Goal: Task Accomplishment & Management: Manage account settings

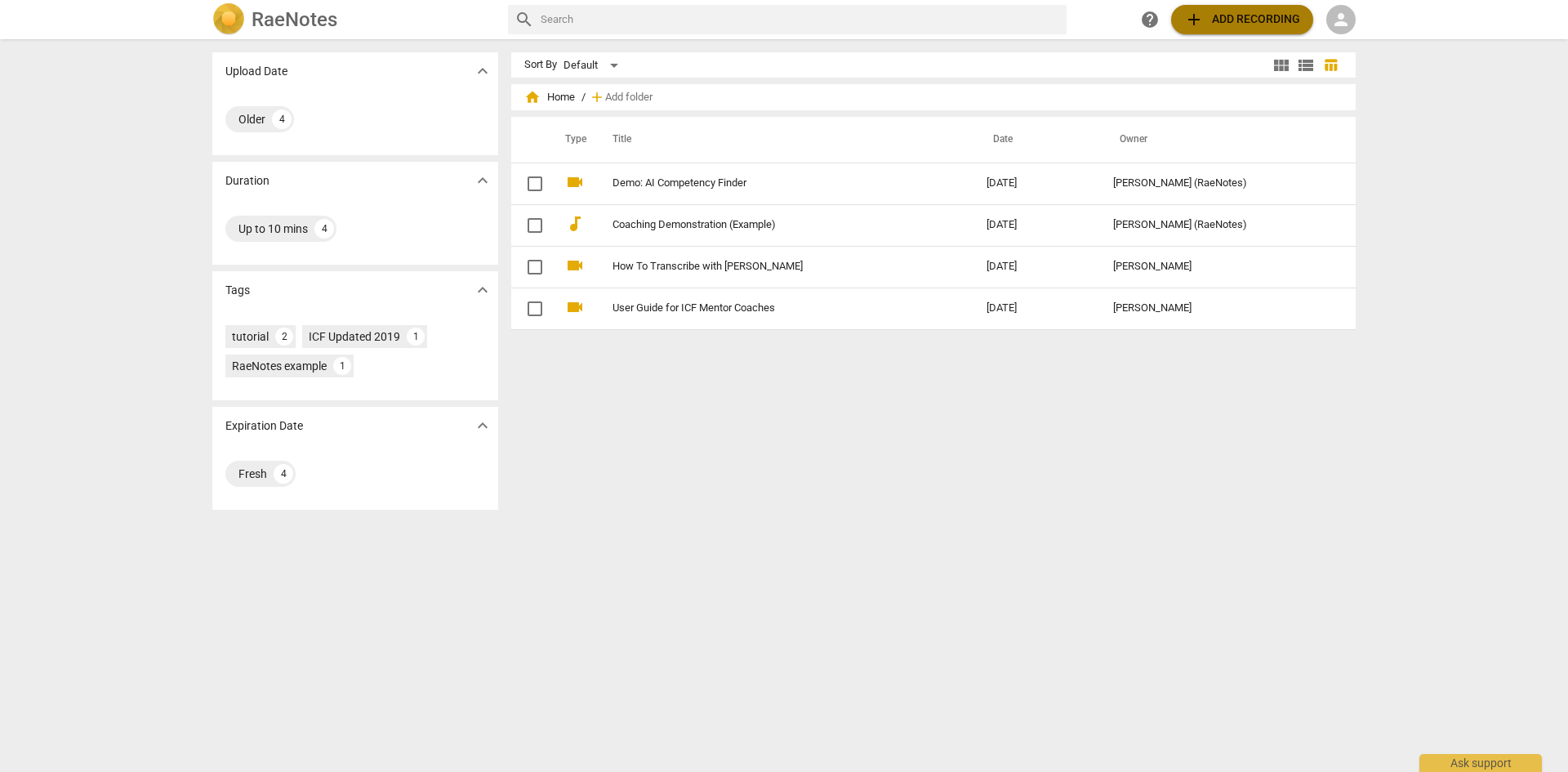
click at [1263, 12] on span "add Add recording" at bounding box center [1242, 19] width 116 height 19
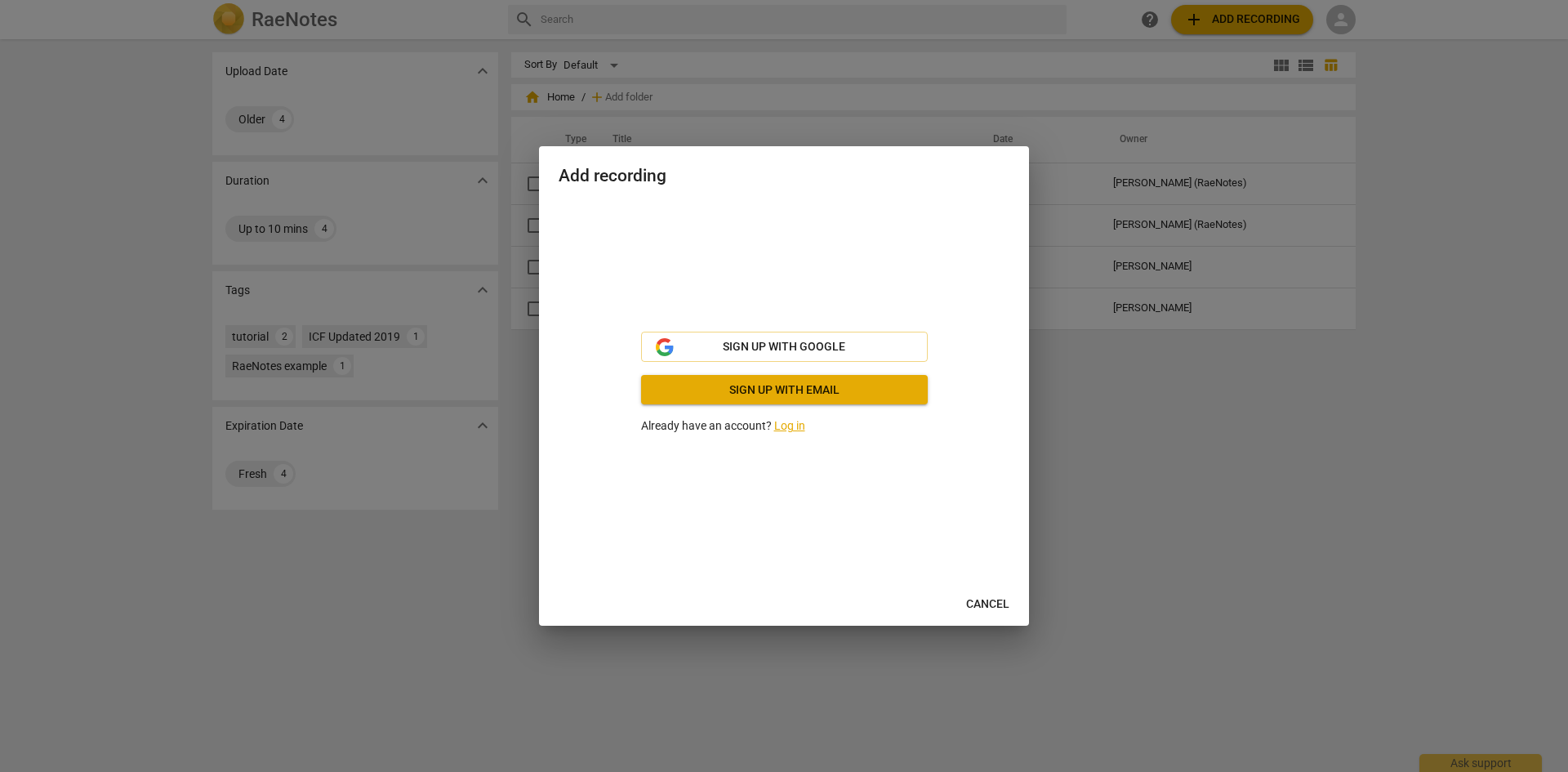
click at [799, 434] on p "Already have an account? Log in" at bounding box center [784, 426] width 287 height 17
click at [789, 427] on link "Log in" at bounding box center [790, 425] width 31 height 13
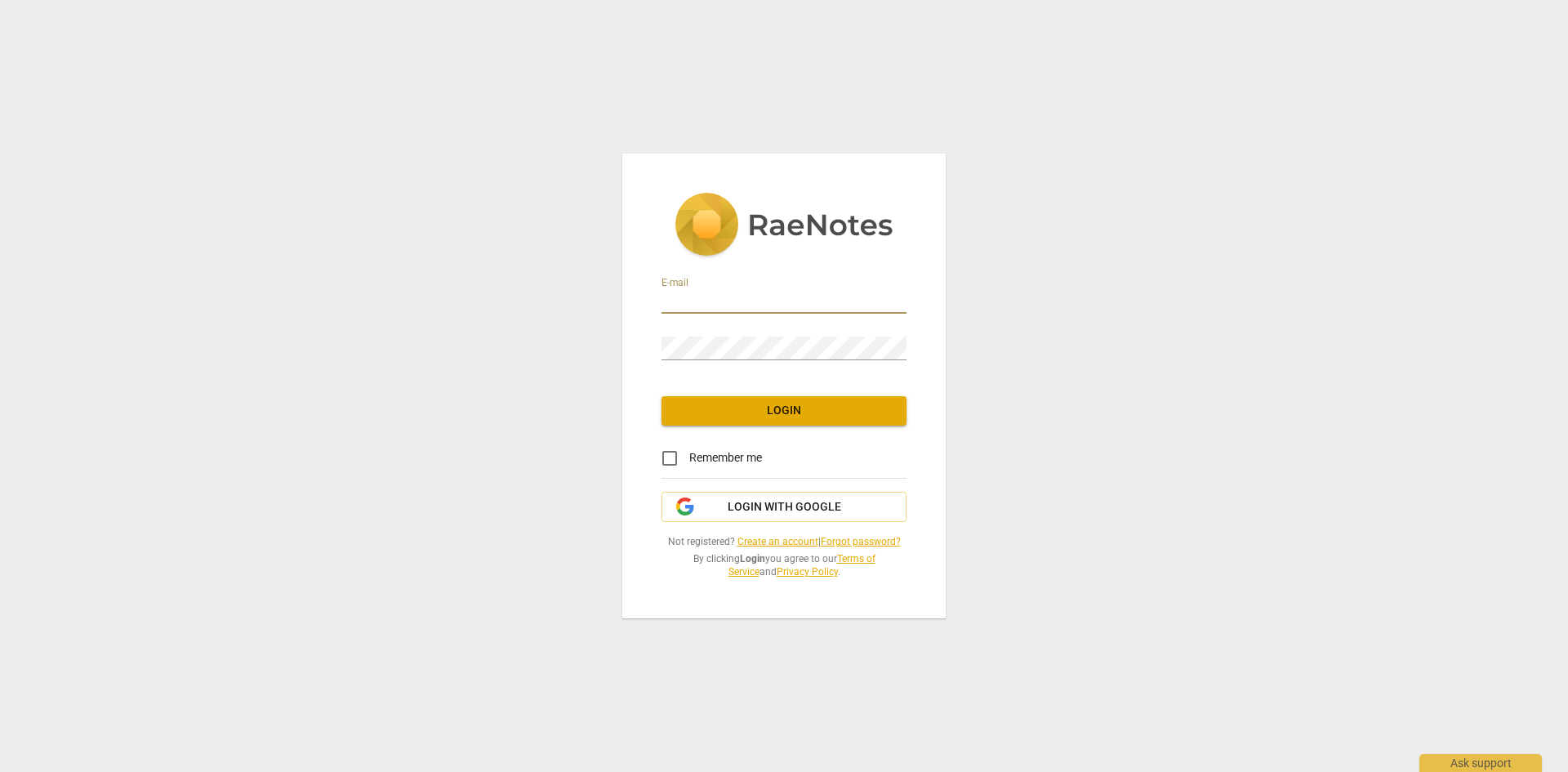
click at [736, 296] on input "email" at bounding box center [784, 302] width 245 height 24
click at [707, 311] on input "email" at bounding box center [784, 302] width 245 height 24
type input "jostawillebrand@medcan.com"
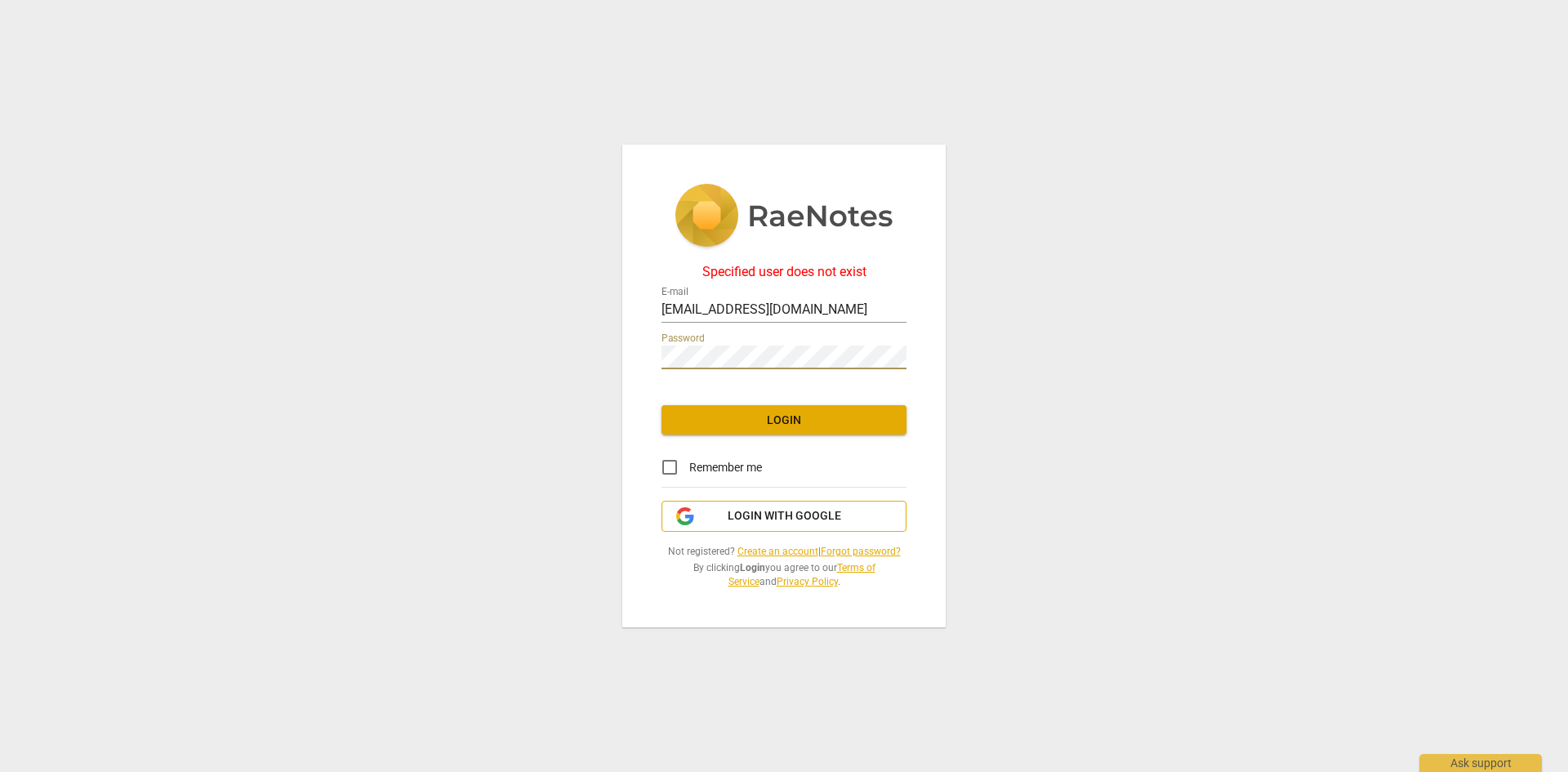
click at [809, 518] on span "Login with Google" at bounding box center [784, 516] width 113 height 16
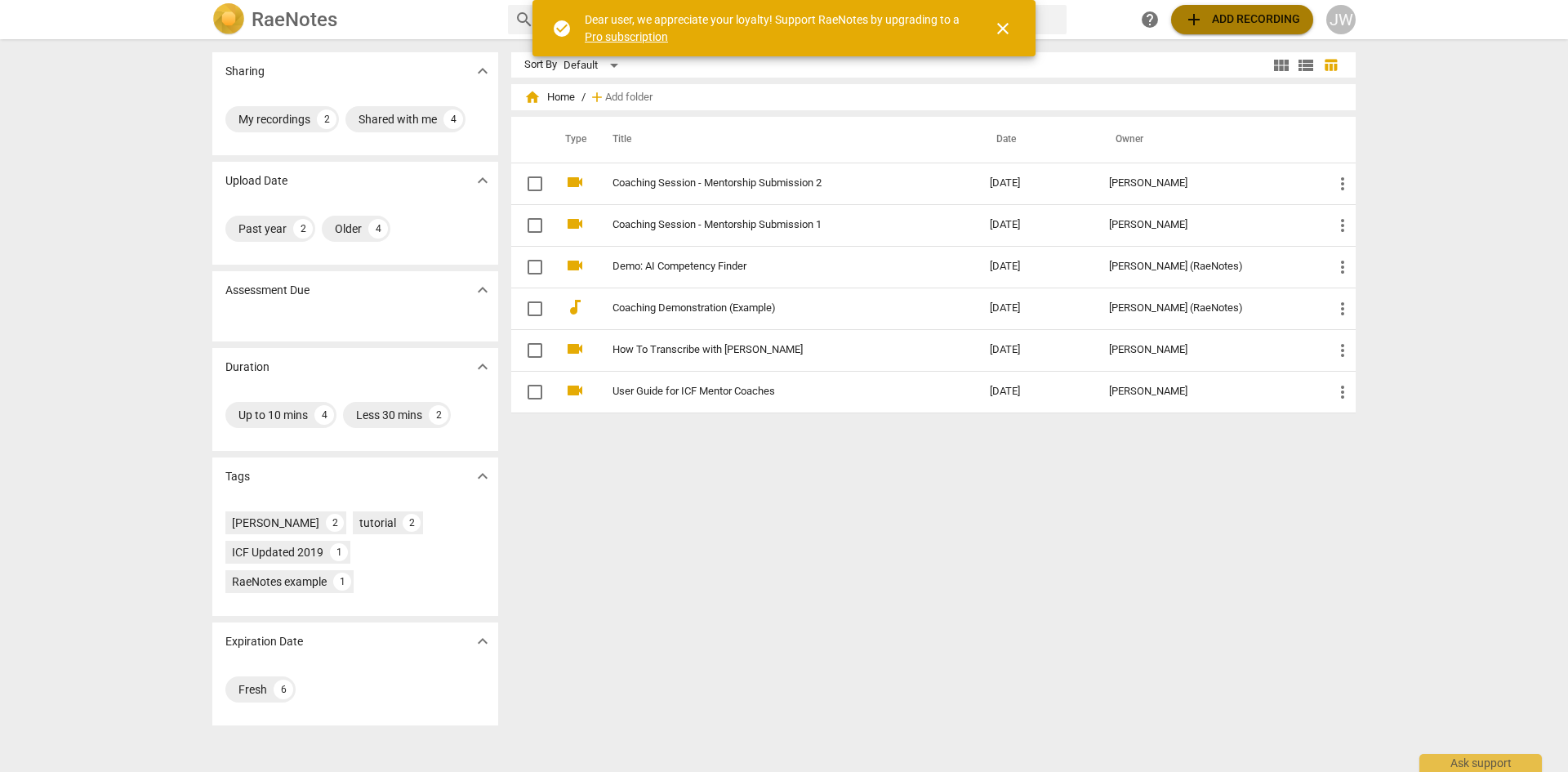
click at [1225, 12] on span "add Add recording" at bounding box center [1242, 19] width 116 height 19
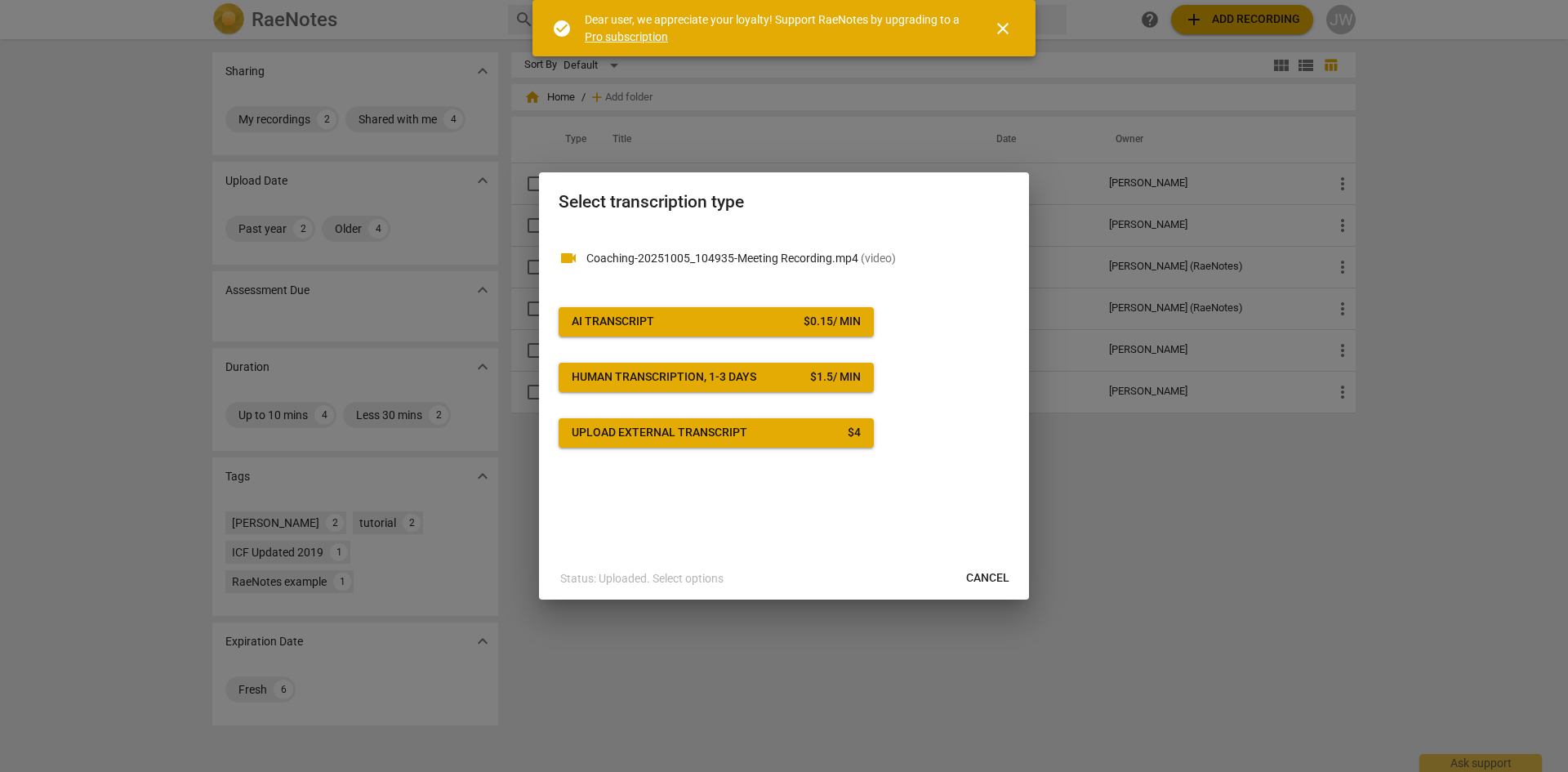
click at [701, 325] on span "AI Transcript $ 0.15 / min" at bounding box center [717, 322] width 289 height 16
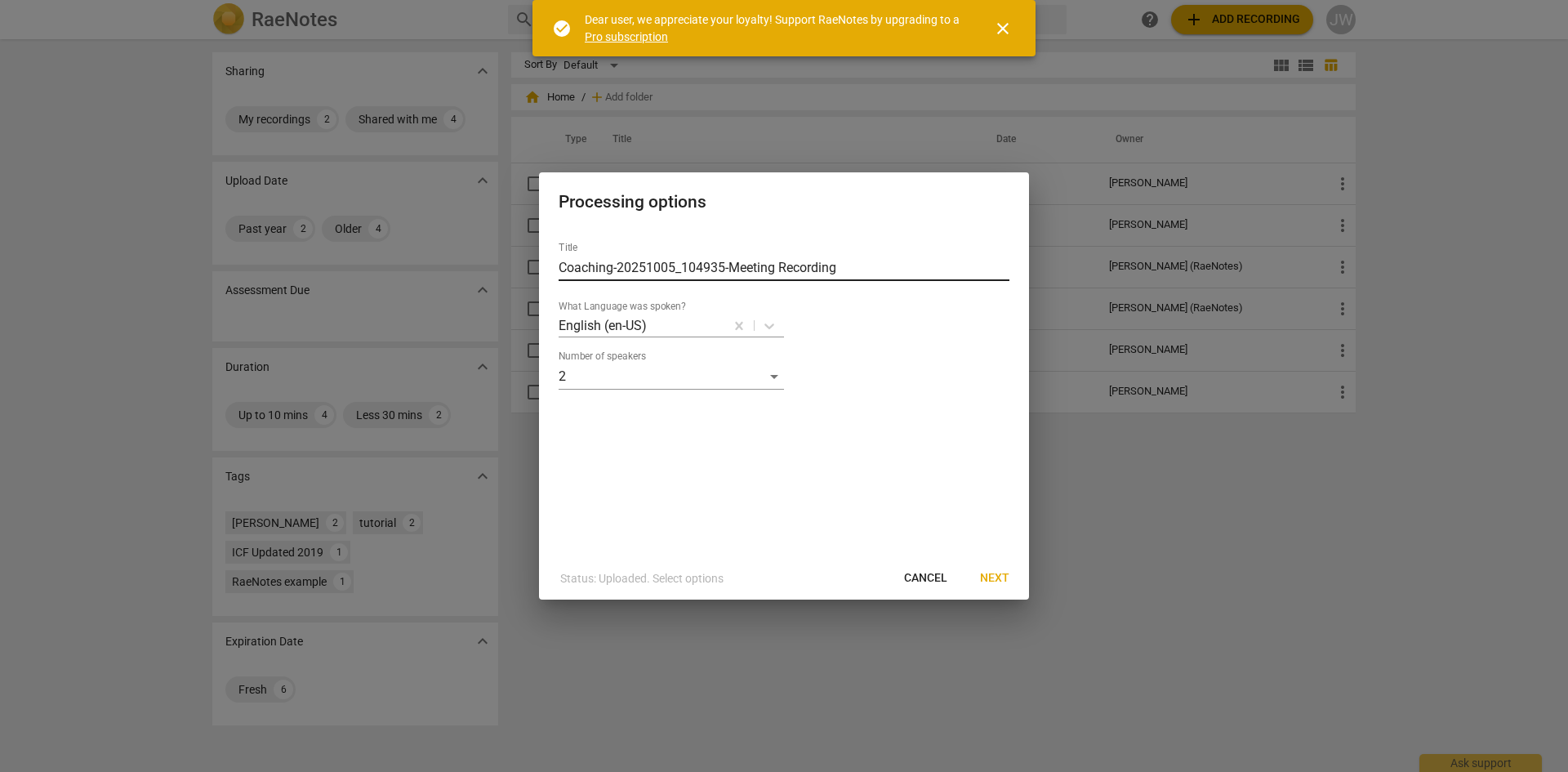
click at [750, 262] on input "Coaching-20251005_104935-Meeting Recording" at bounding box center [784, 267] width 451 height 26
drag, startPoint x: 860, startPoint y: 262, endPoint x: 552, endPoint y: 271, distance: 308.1
click at [552, 271] on div "Title Coaching-20251005_104935-Meeting Recording What Language was spoken? Engl…" at bounding box center [784, 393] width 490 height 328
type input "Coaching Session 3"
click at [994, 575] on span "Next" at bounding box center [994, 578] width 30 height 16
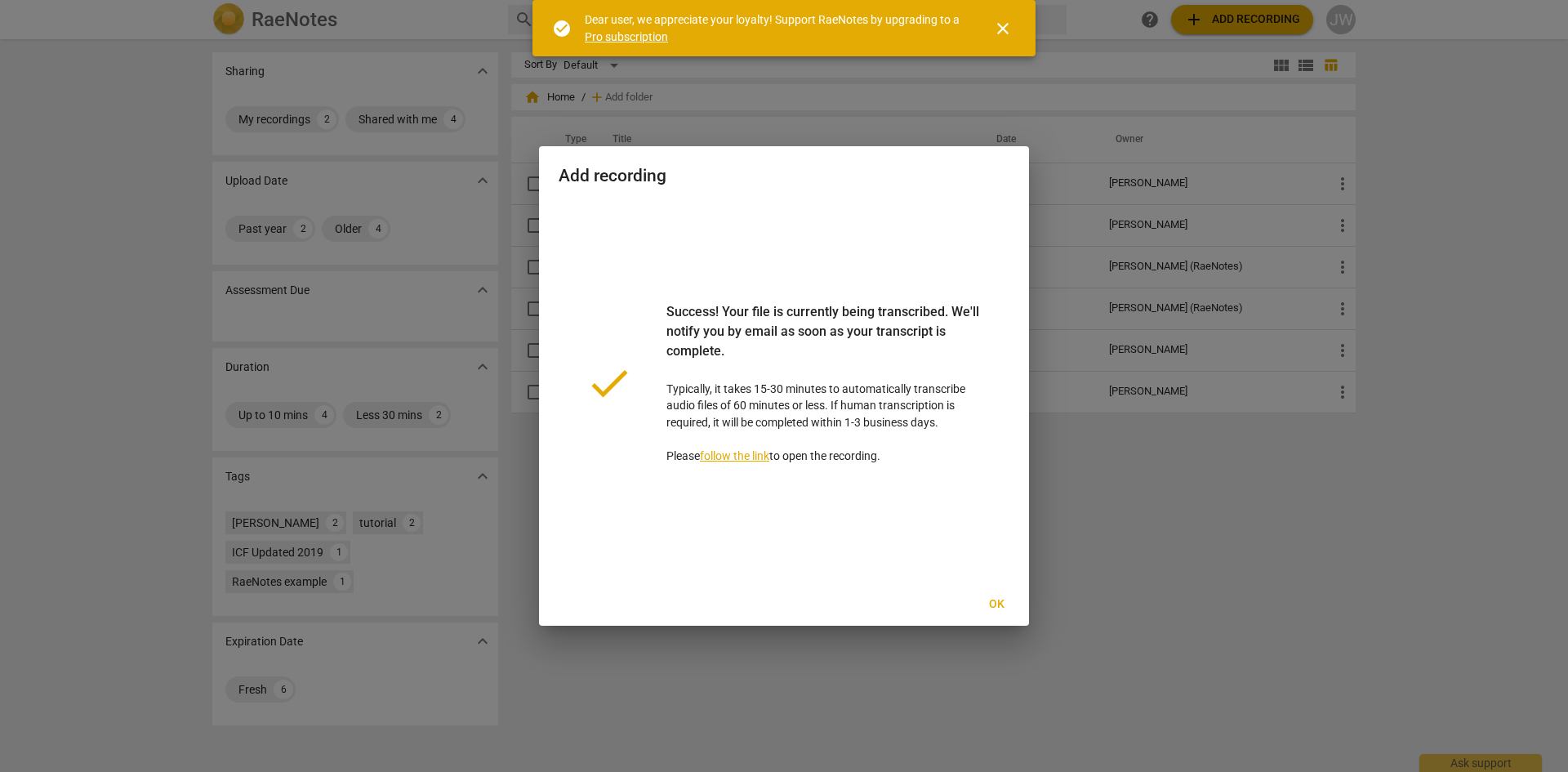
click at [999, 600] on span "Ok" at bounding box center [996, 604] width 26 height 16
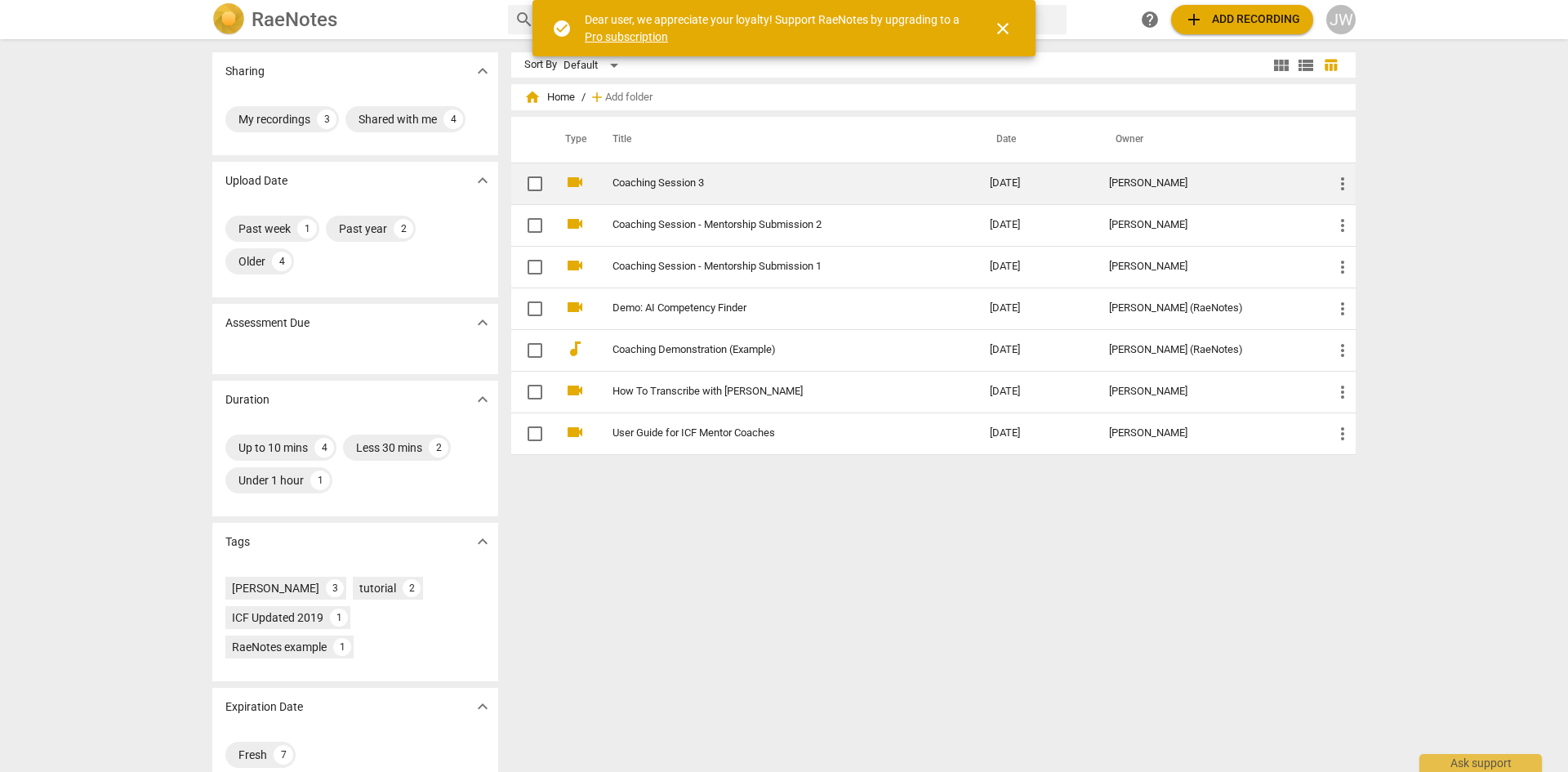
click at [1335, 185] on span "more_vert" at bounding box center [1342, 184] width 19 height 19
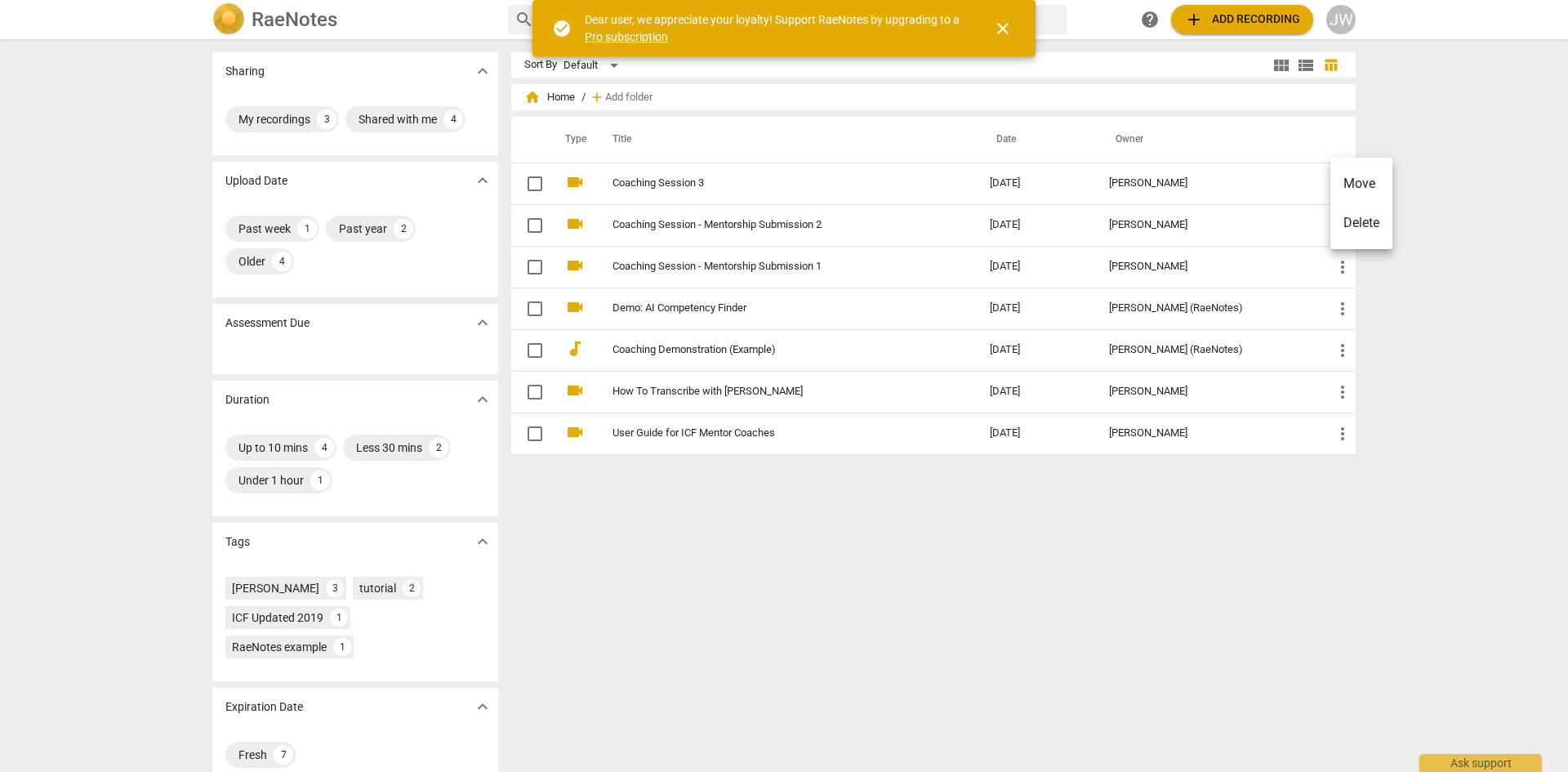
click at [796, 188] on div at bounding box center [784, 386] width 1568 height 772
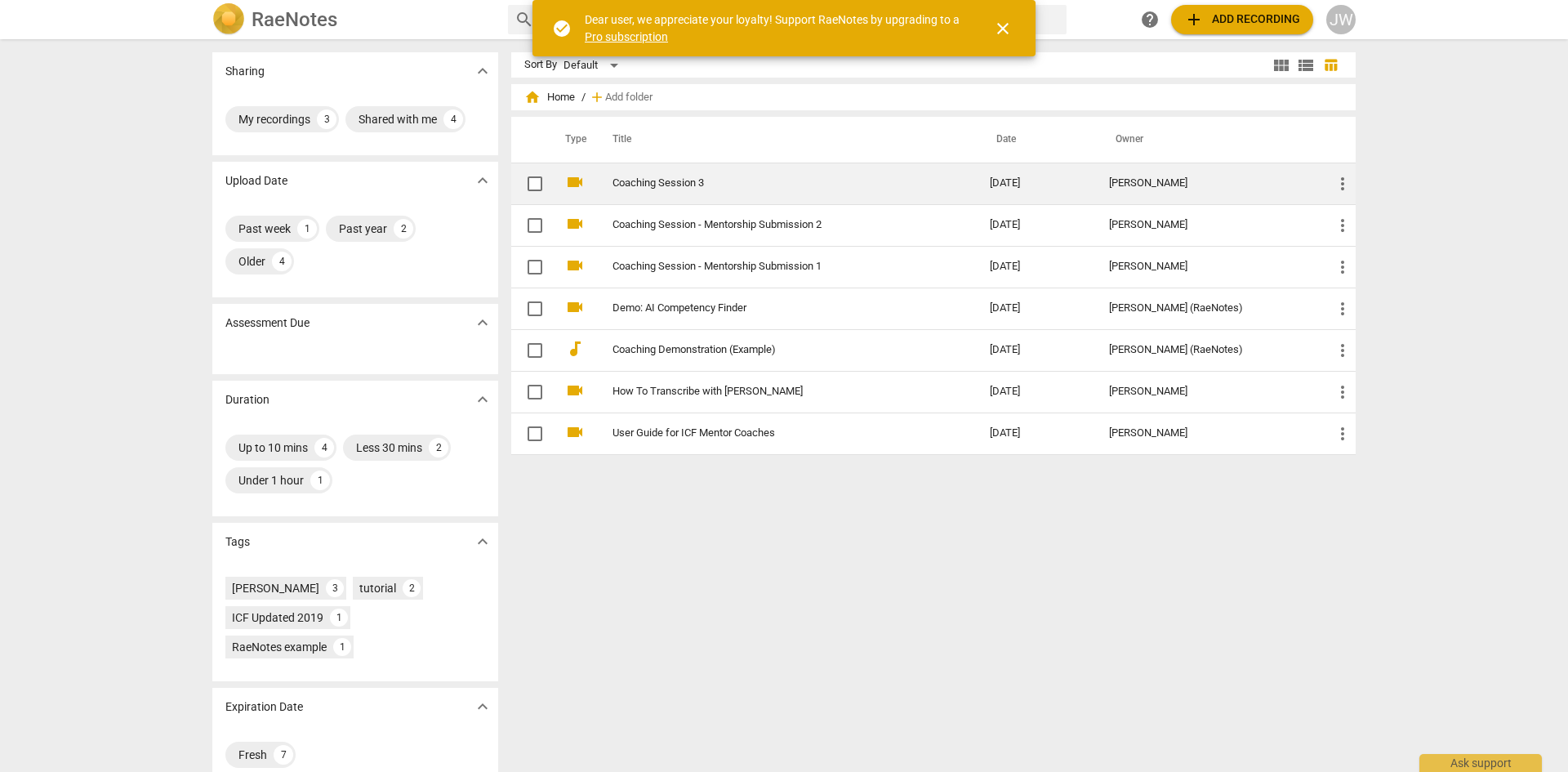
click at [662, 185] on link "Coaching Session 3" at bounding box center [772, 183] width 318 height 12
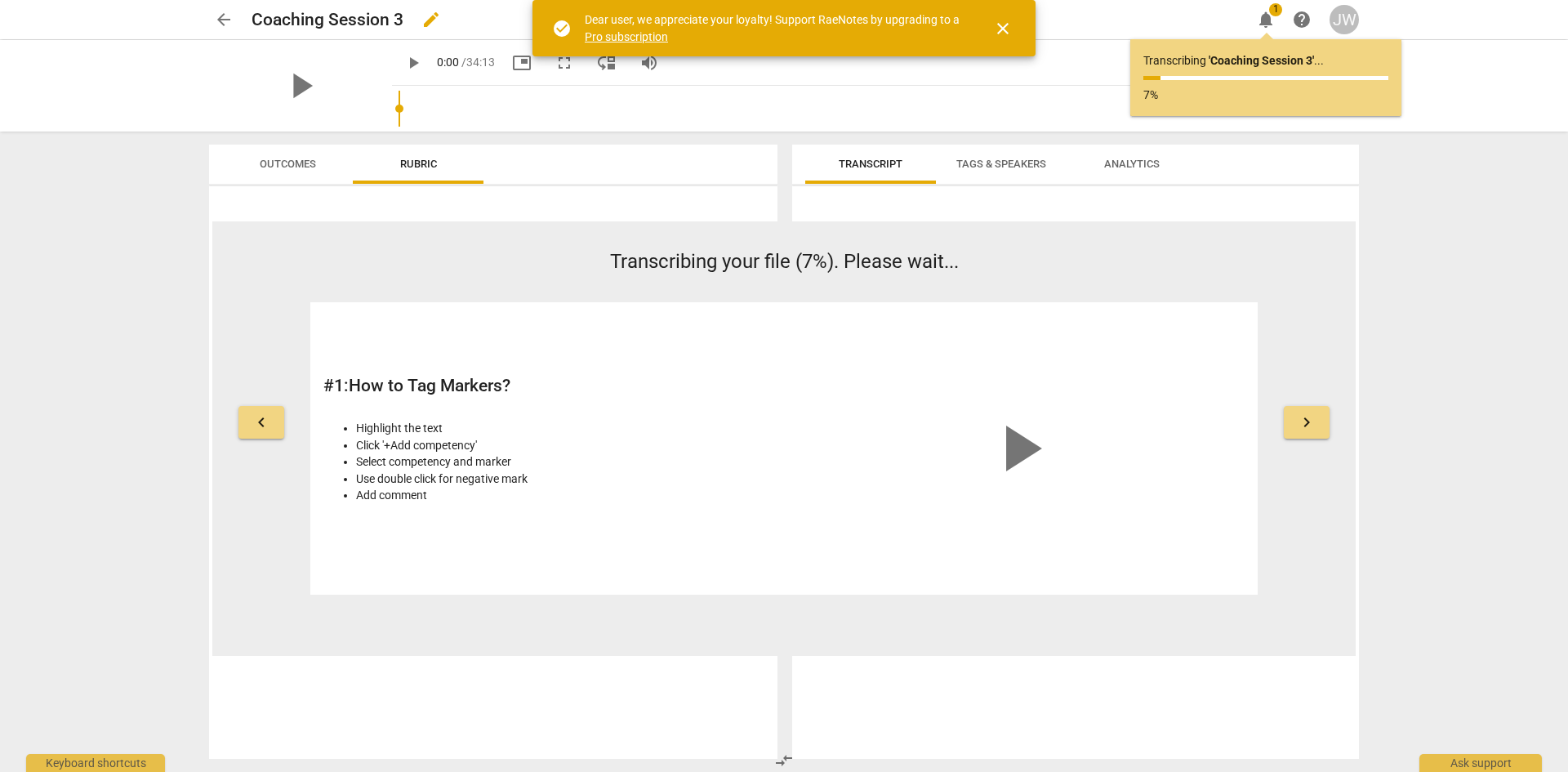
click at [364, 21] on h2 "Coaching Session 3" at bounding box center [327, 20] width 152 height 20
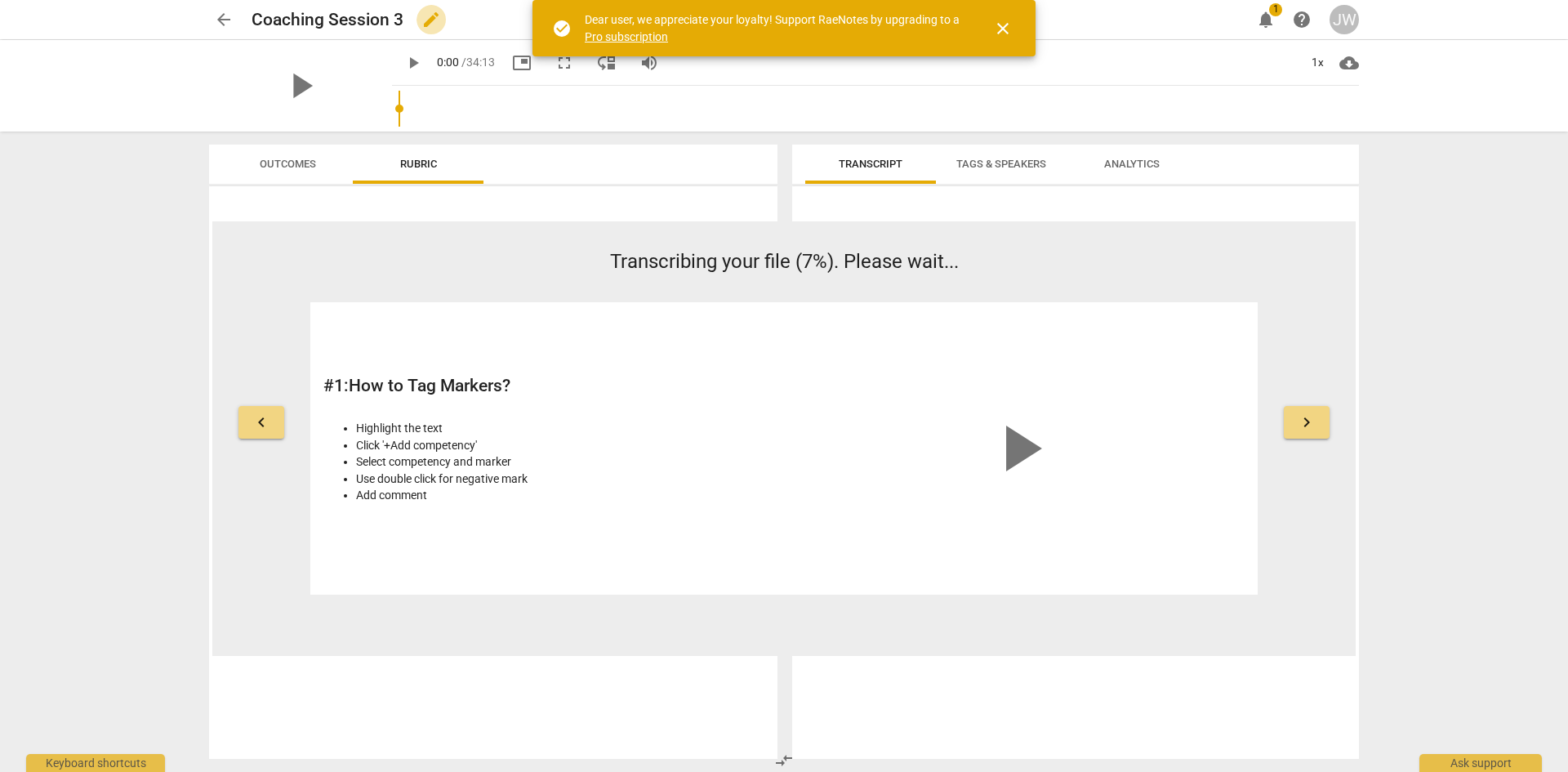
click at [435, 14] on span "edit" at bounding box center [431, 19] width 19 height 19
click at [217, 22] on span "arrow_back" at bounding box center [223, 19] width 19 height 19
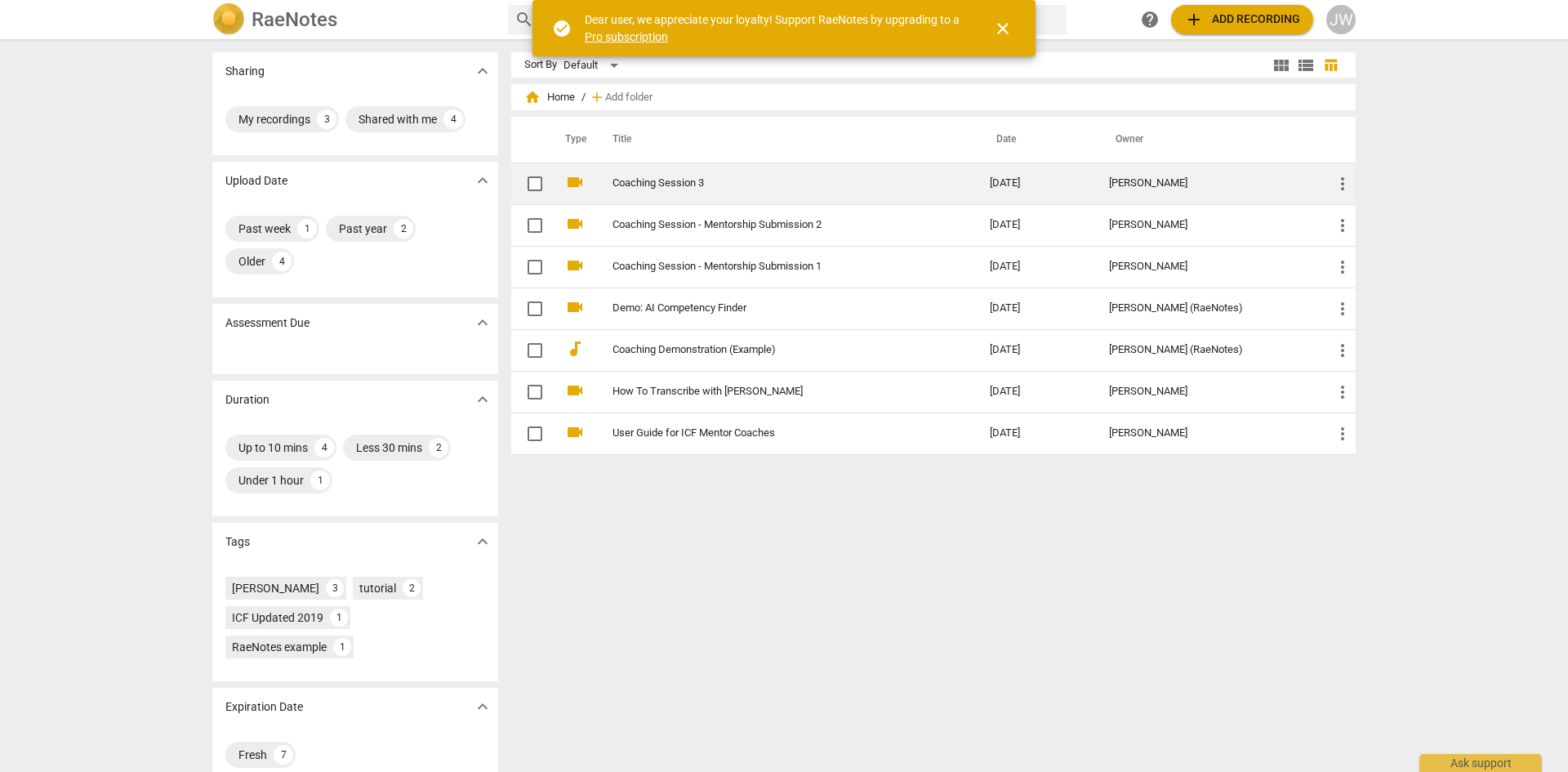
click at [1338, 181] on span "more_vert" at bounding box center [1342, 184] width 19 height 19
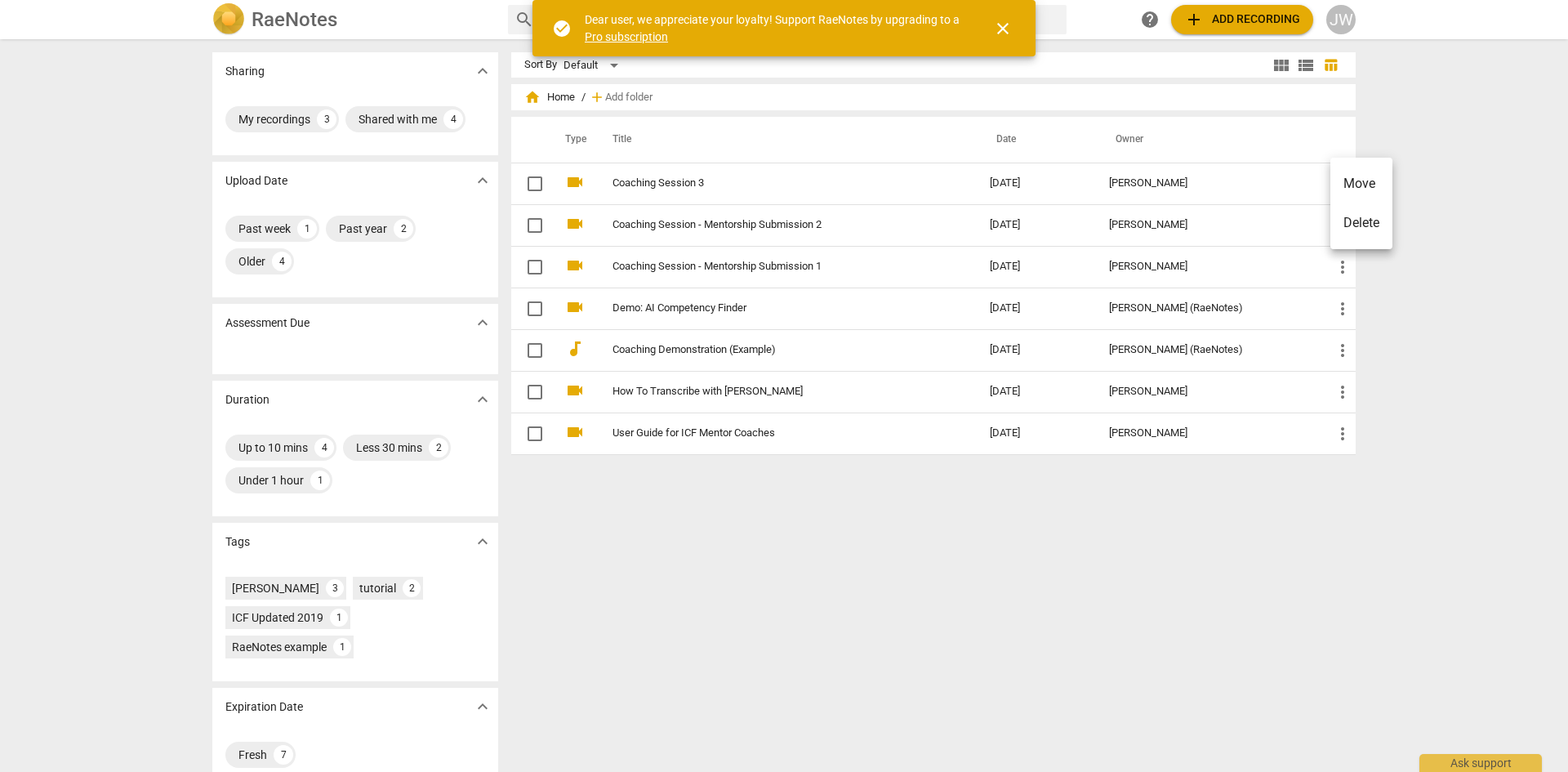
click at [645, 181] on div at bounding box center [784, 386] width 1568 height 772
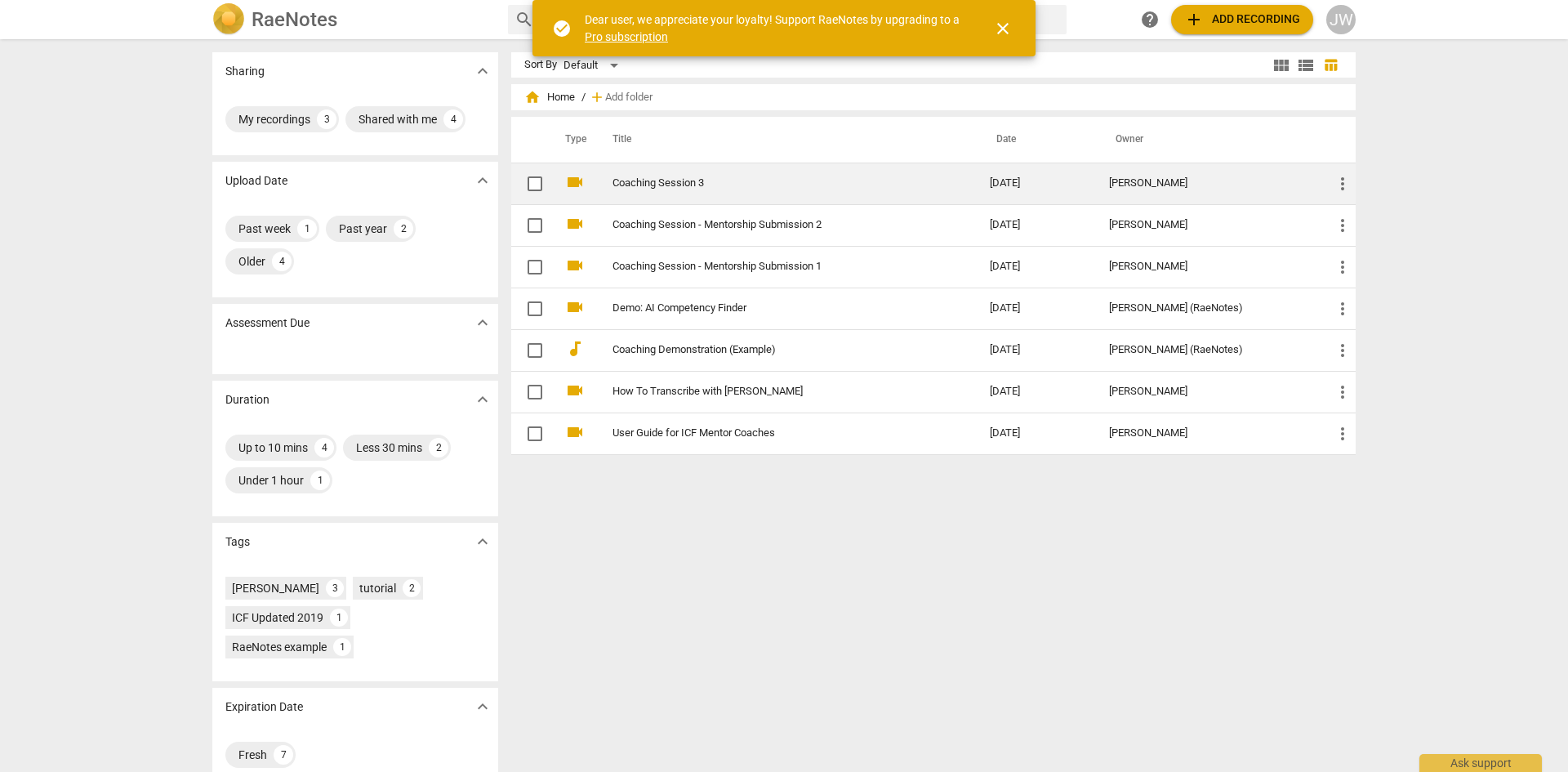
click at [636, 186] on link "Coaching Session 3" at bounding box center [772, 183] width 318 height 12
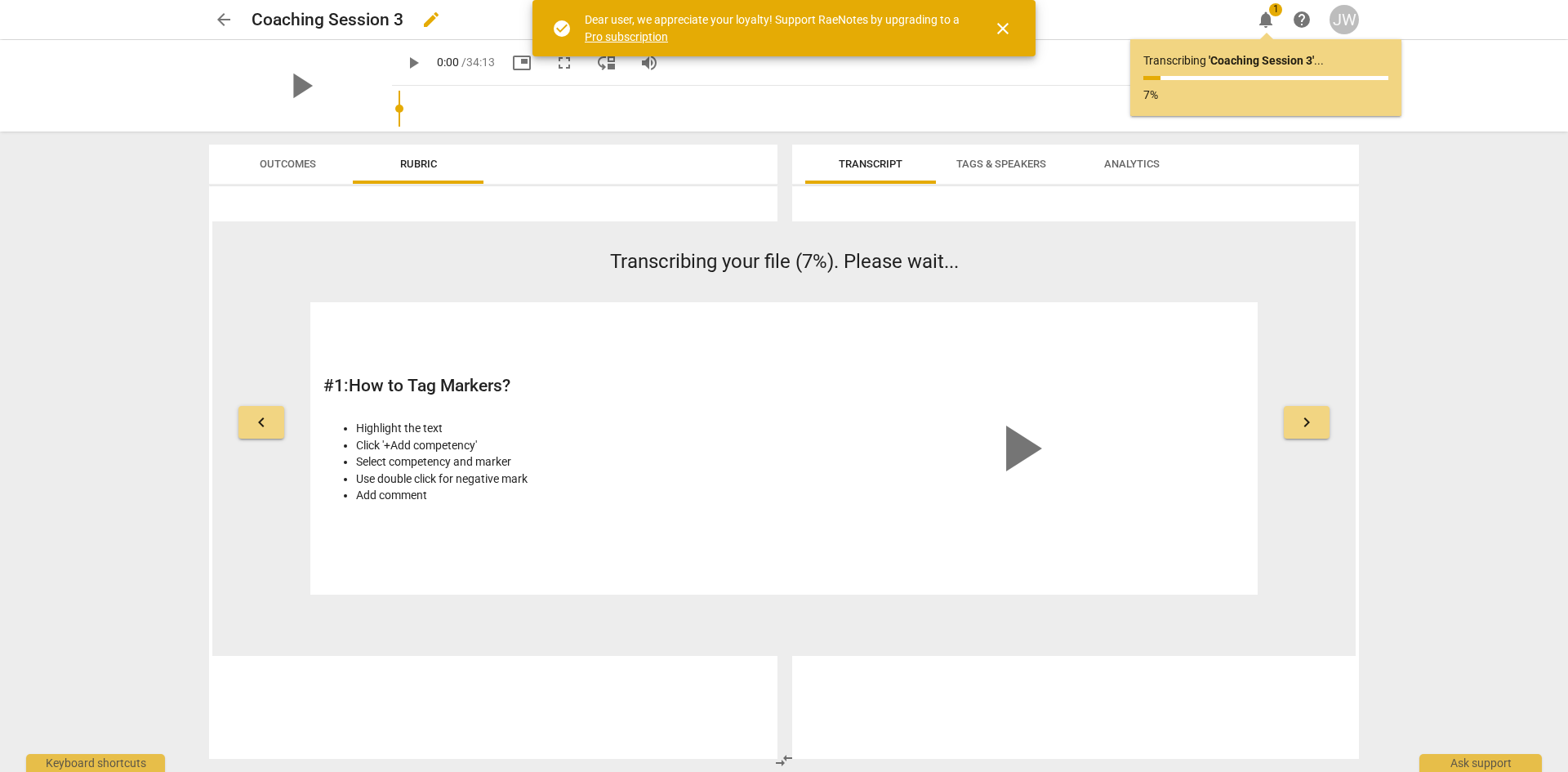
click at [411, 16] on div "Coaching Session 3 edit" at bounding box center [745, 19] width 987 height 30
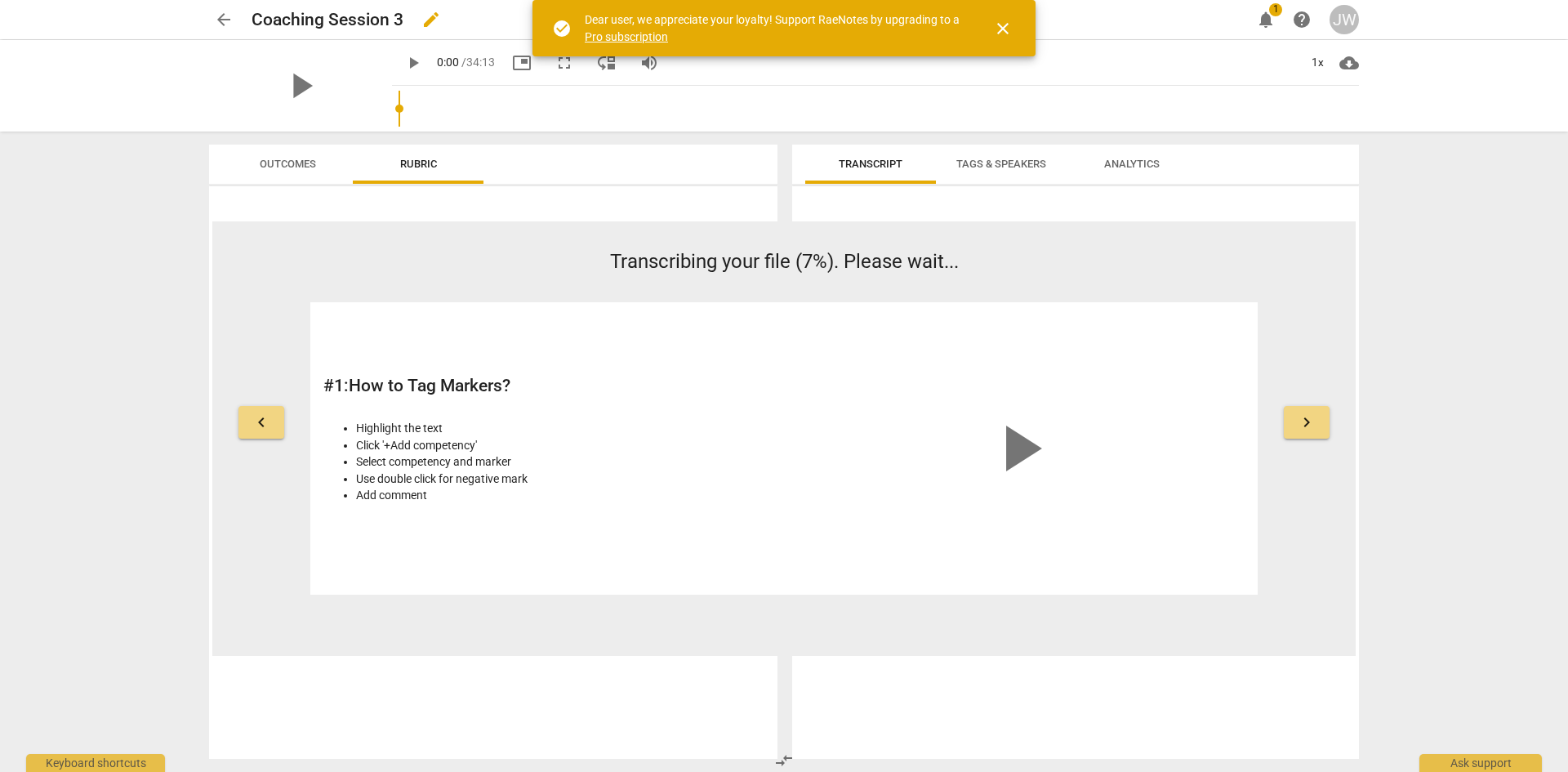
click at [394, 17] on h2 "Coaching Session 3" at bounding box center [327, 20] width 152 height 20
click at [432, 25] on span "edit" at bounding box center [431, 19] width 19 height 19
click at [390, 14] on input "Coaching Session 3" at bounding box center [715, 19] width 928 height 31
type input "Coaching Session - Mentorship Submission 3"
click at [1002, 32] on span "close" at bounding box center [1003, 28] width 19 height 19
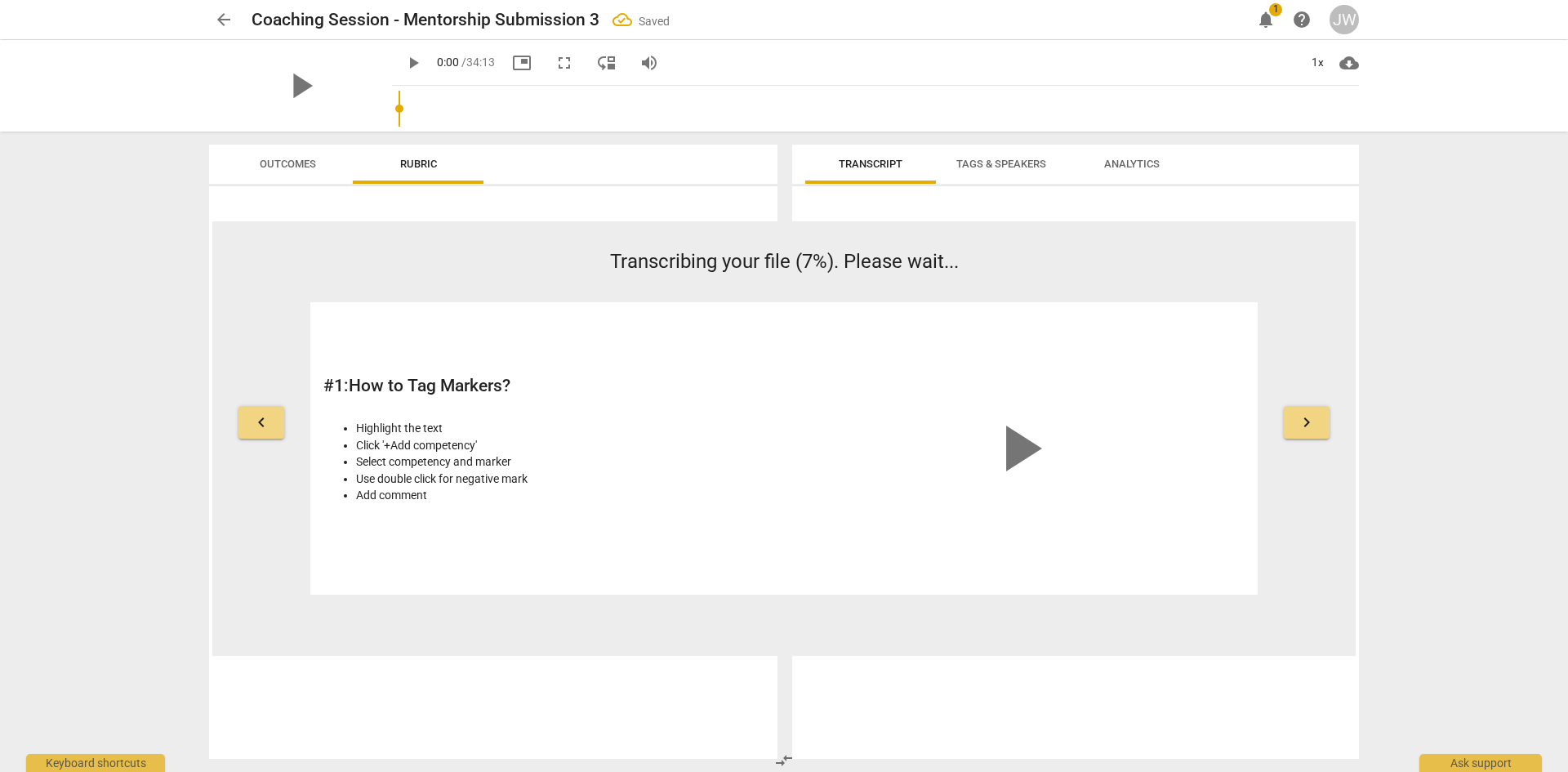
click at [223, 14] on span "arrow_back" at bounding box center [223, 19] width 19 height 19
